Goal: Information Seeking & Learning: Learn about a topic

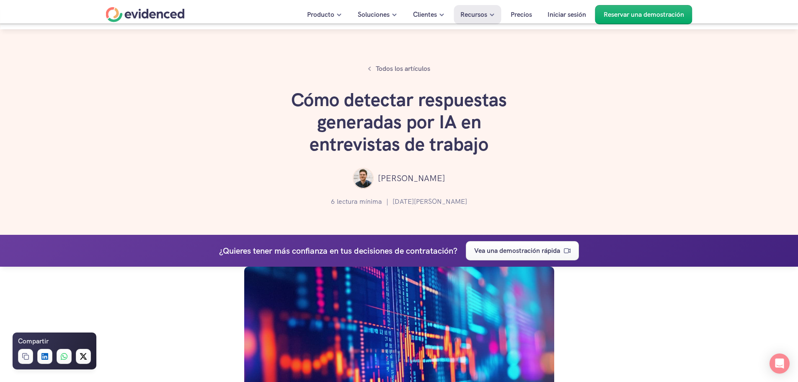
scroll to position [1456, 0]
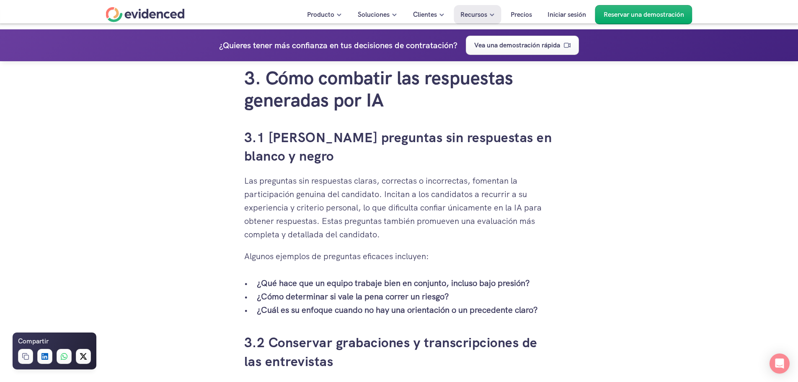
scroll to position [1875, 0]
click at [0, 0] on div "Texto original AI-generated content tends to falter under scrutiny when follow-…" at bounding box center [0, 0] width 0 height 0
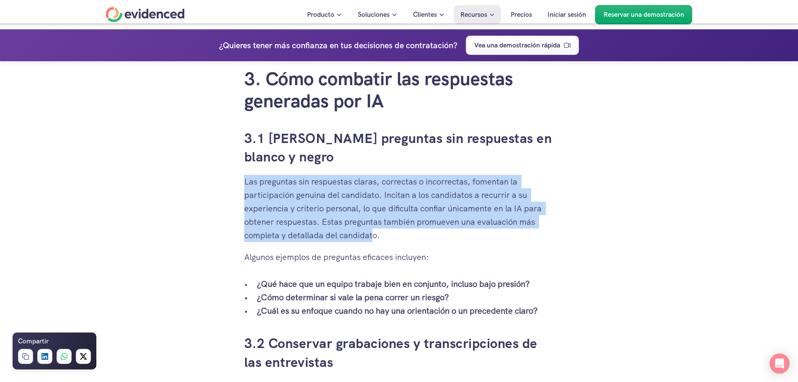
drag, startPoint x: 245, startPoint y: 194, endPoint x: 373, endPoint y: 255, distance: 141.4
click at [373, 242] on p "Las preguntas sin respuestas claras, correctas o incorrectas, fomentan la parti…" at bounding box center [399, 208] width 310 height 67
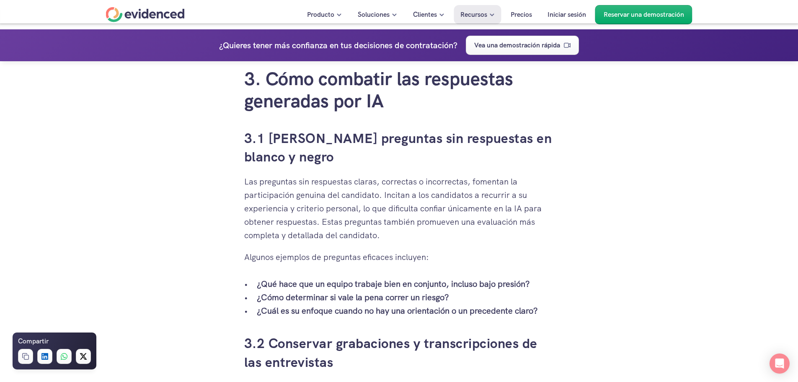
click at [621, 256] on div "Tras dedicar tiempo y esfuerzo a crear un proceso de selección sólido, puede re…" at bounding box center [399, 277] width 798 height 3773
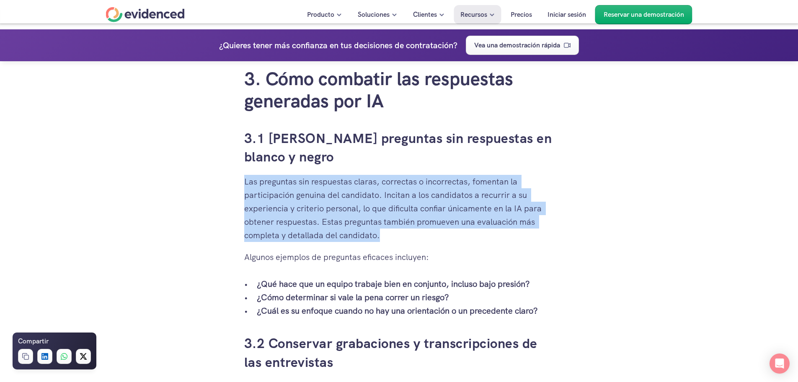
drag, startPoint x: 380, startPoint y: 251, endPoint x: 242, endPoint y: 198, distance: 147.3
click at [242, 198] on div "Tras dedicar tiempo y esfuerzo a crear un proceso de selección sólido, puede re…" at bounding box center [399, 8] width 327 height 3235
copy font "Las preguntas sin respuestas claras, correctas o incorrectas, fomentan la parti…"
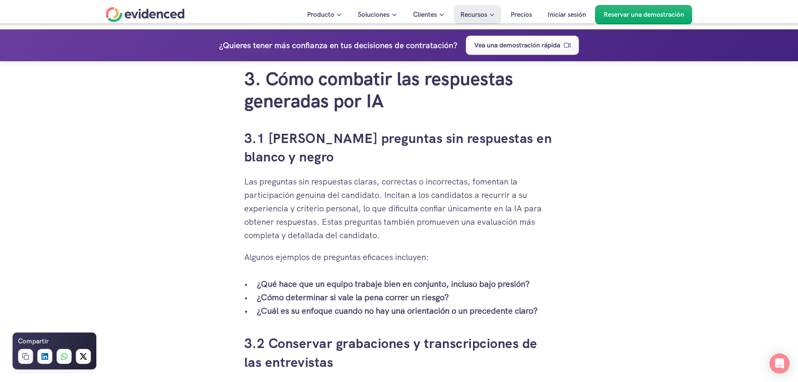
click at [591, 314] on div "Tras dedicar tiempo y esfuerzo a crear un proceso de selección sólido, puede re…" at bounding box center [399, 277] width 798 height 3773
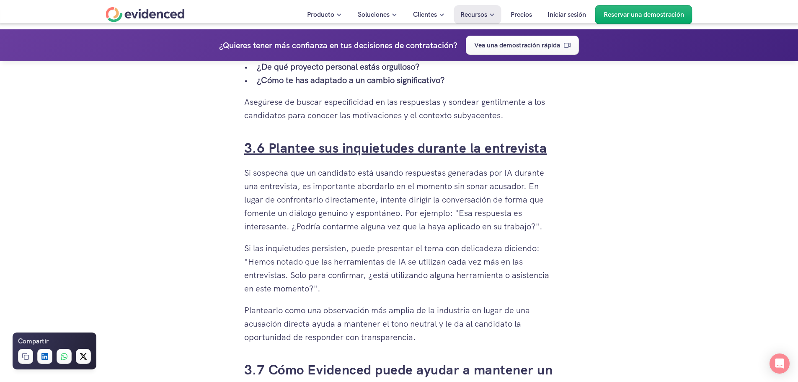
scroll to position [2588, 0]
